Goal: Check status: Check status

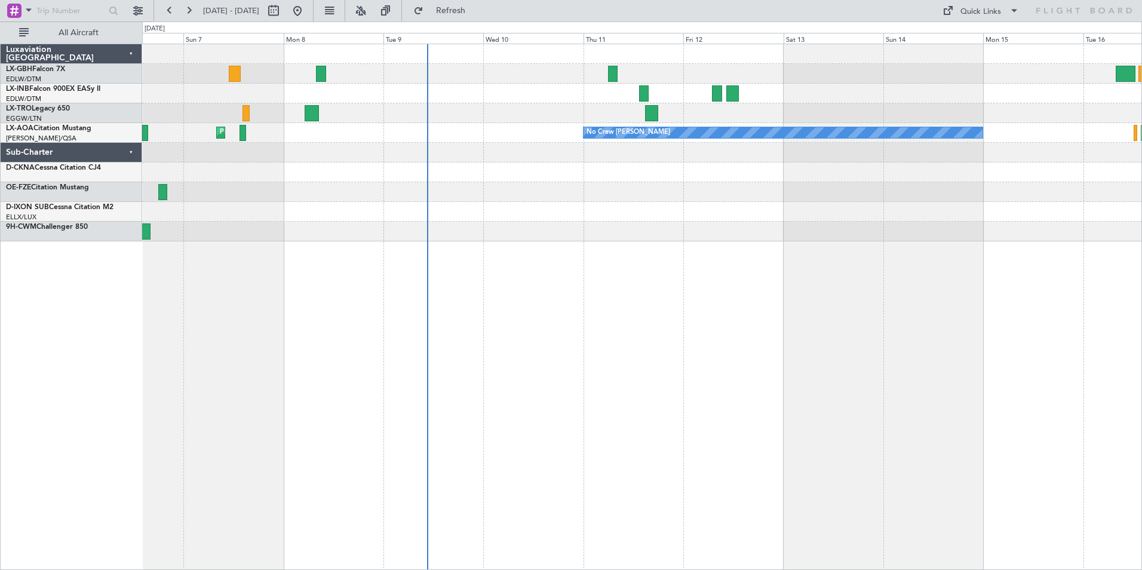
click at [536, 306] on div "Planned Maint Nurnberg Planned Maint [GEOGRAPHIC_DATA] ([GEOGRAPHIC_DATA]) Plan…" at bounding box center [642, 307] width 1000 height 526
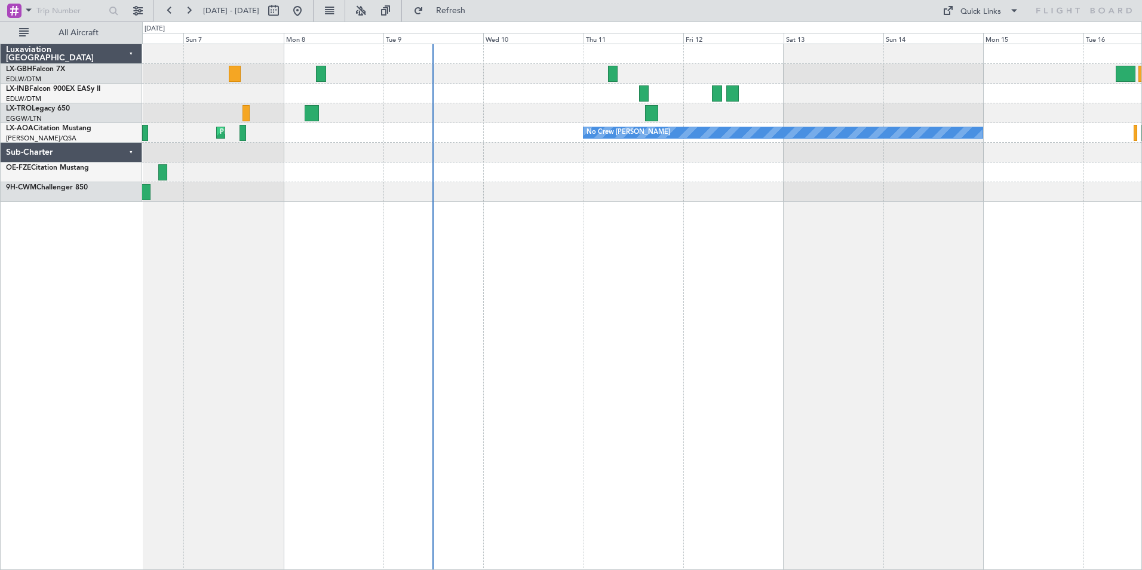
click at [473, 234] on div "Planned Maint Nurnberg Planned Maint [GEOGRAPHIC_DATA] ([GEOGRAPHIC_DATA]) Plan…" at bounding box center [642, 307] width 1000 height 526
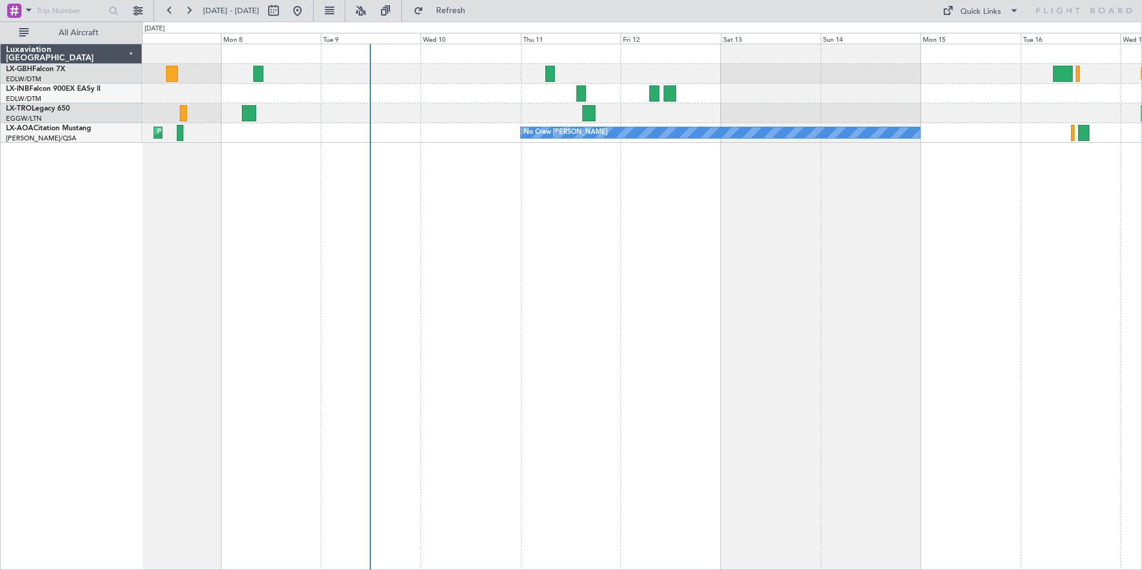
click at [237, 276] on div "Planned Maint Nurnberg Planned Maint [GEOGRAPHIC_DATA] ([GEOGRAPHIC_DATA]) Plan…" at bounding box center [642, 307] width 1000 height 526
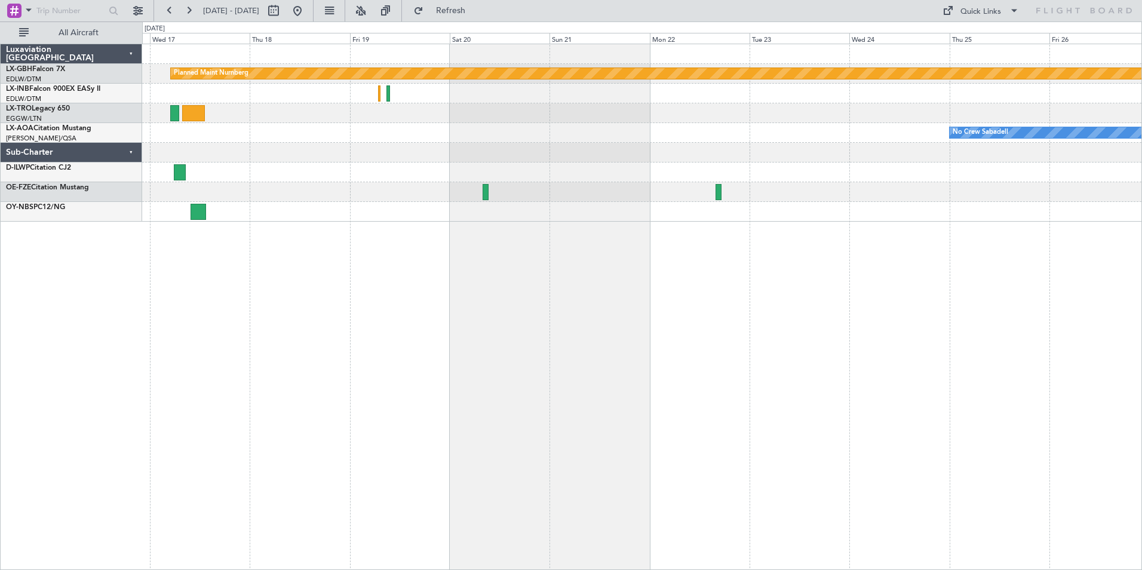
click at [404, 154] on div at bounding box center [641, 153] width 999 height 20
click at [429, 178] on div "Planned Maint Nurnberg No Crew Sabadell No Crew Chester" at bounding box center [641, 132] width 999 height 177
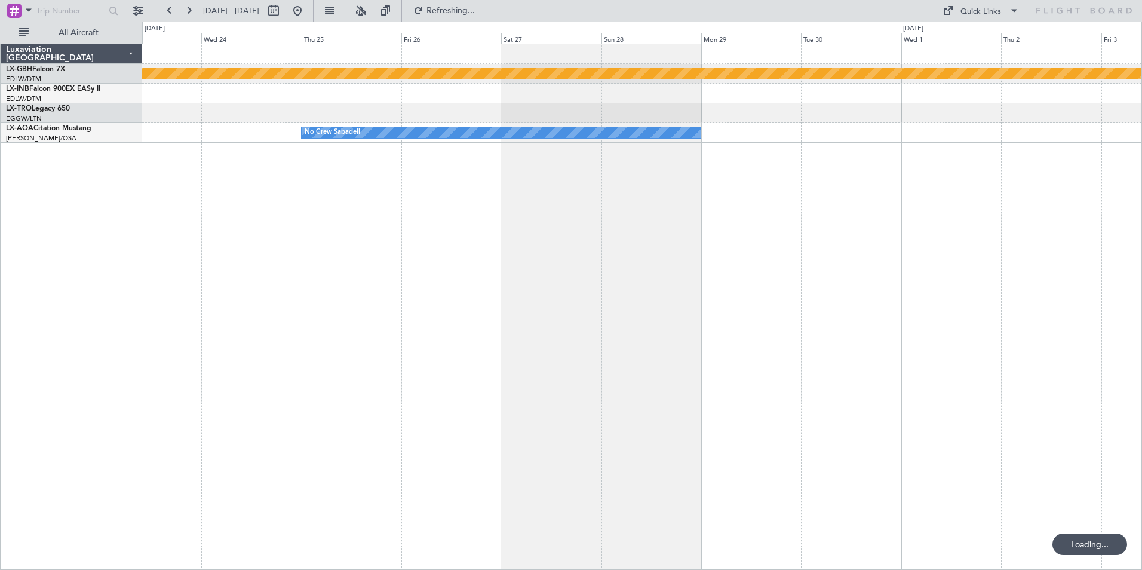
click at [395, 178] on div "Planned Maint Nurnberg No Crew Sabadell No Crew Sabadell" at bounding box center [642, 307] width 1000 height 526
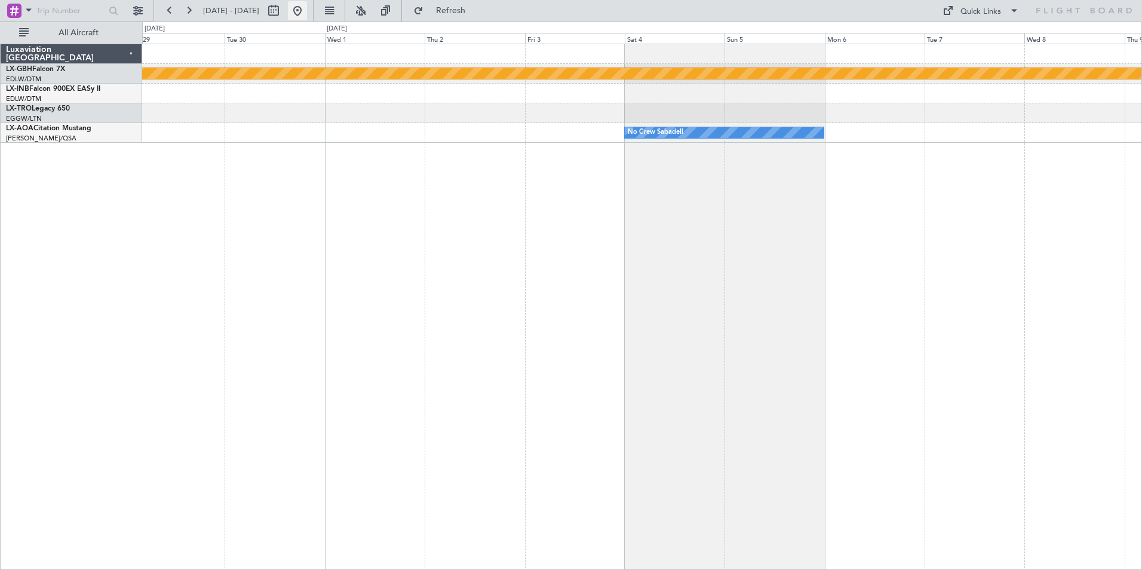
click at [307, 12] on button at bounding box center [297, 10] width 19 height 19
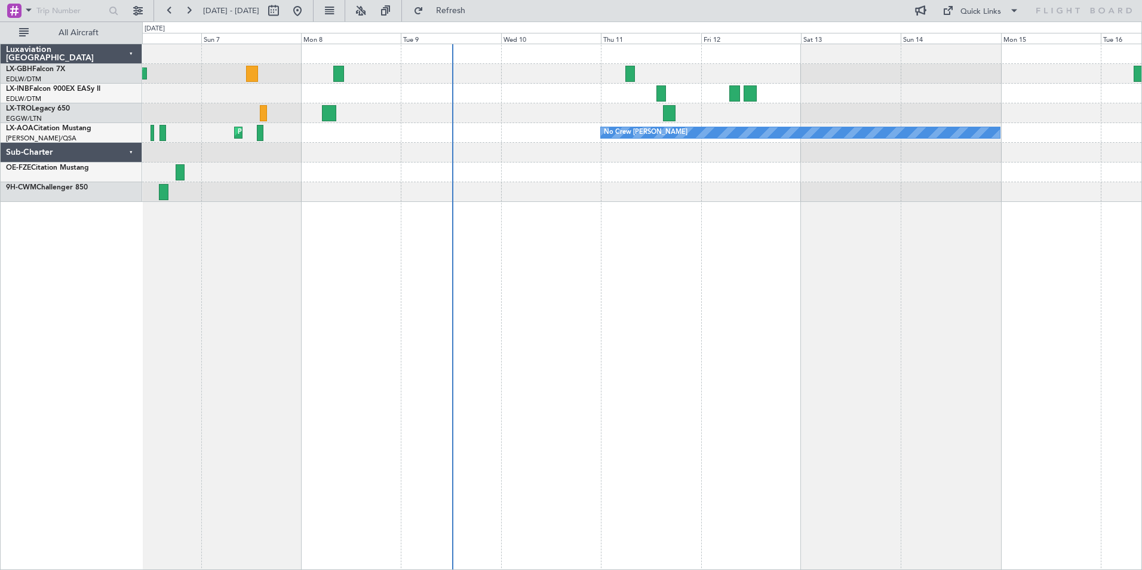
click at [515, 274] on div "Planned Maint [GEOGRAPHIC_DATA] ([GEOGRAPHIC_DATA] Intl) Planned Maint [GEOGRAP…" at bounding box center [642, 307] width 1000 height 526
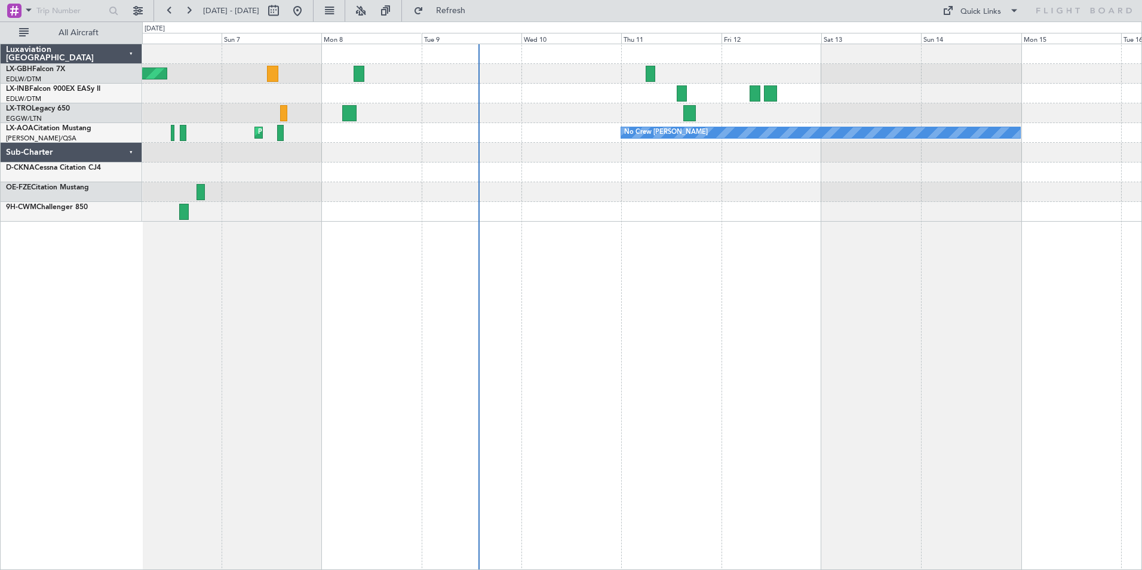
click at [671, 253] on div "Planned Maint [GEOGRAPHIC_DATA] ([GEOGRAPHIC_DATA] Intl) Planned Maint [GEOGRAP…" at bounding box center [642, 307] width 1000 height 526
